Goal: Transaction & Acquisition: Purchase product/service

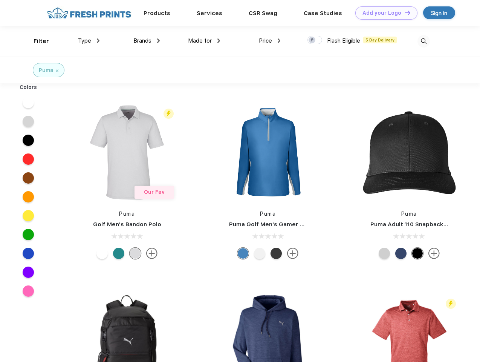
click at [383, 13] on link "Add your Logo Design Tool" at bounding box center [386, 12] width 62 height 13
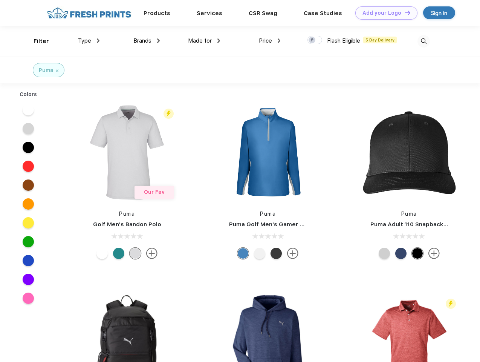
click at [0, 0] on div "Design Tool" at bounding box center [0, 0] width 0 height 0
click at [404, 12] on link "Add your Logo Design Tool" at bounding box center [386, 12] width 62 height 13
click at [36, 41] on div "Filter" at bounding box center [41, 41] width 15 height 9
click at [89, 41] on span "Type" at bounding box center [84, 40] width 13 height 7
click at [146, 41] on span "Brands" at bounding box center [142, 40] width 18 height 7
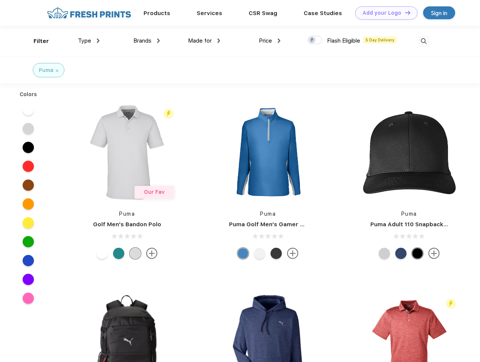
click at [204, 41] on span "Made for" at bounding box center [200, 40] width 24 height 7
click at [270, 41] on span "Price" at bounding box center [265, 40] width 13 height 7
click at [315, 40] on div at bounding box center [314, 40] width 15 height 8
click at [312, 40] on input "checkbox" at bounding box center [309, 37] width 5 height 5
click at [423, 41] on img at bounding box center [423, 41] width 12 height 12
